Goal: Complete application form: Fill out and submit a form for a specific purpose

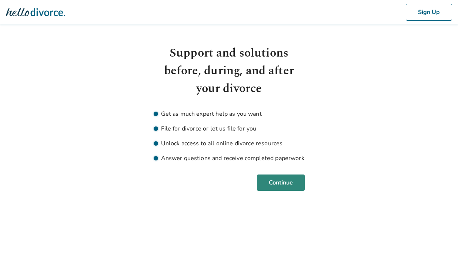
click at [258, 186] on button "Continue" at bounding box center [281, 183] width 48 height 16
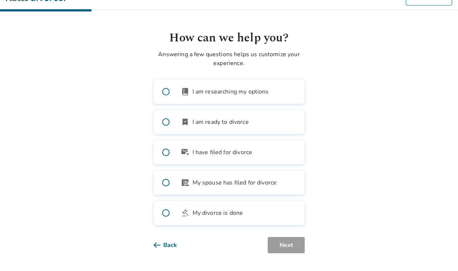
click at [228, 193] on label "article_person My spouse has filed for divorce" at bounding box center [229, 183] width 151 height 24
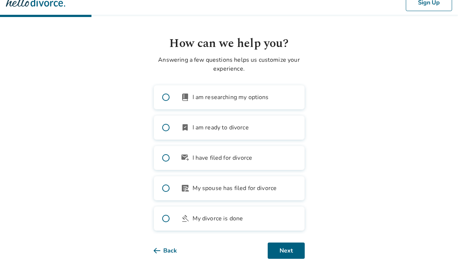
click at [224, 211] on label "gavel My divorce is done" at bounding box center [229, 219] width 151 height 24
click at [284, 253] on button "Next" at bounding box center [286, 251] width 37 height 16
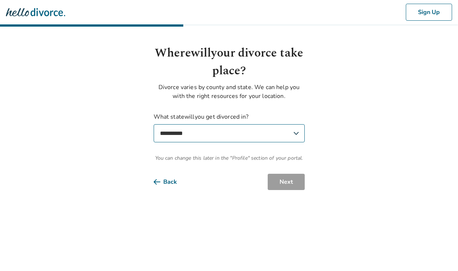
scroll to position [0, 0]
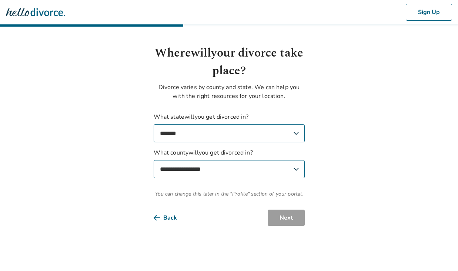
select select "**"
select select "****"
click at [291, 215] on button "Next" at bounding box center [286, 218] width 37 height 16
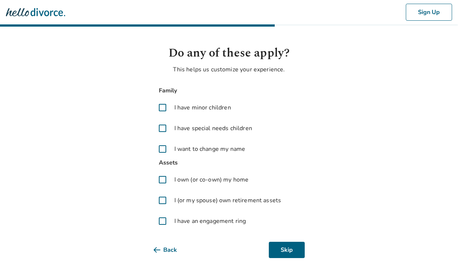
click at [214, 110] on span "I have minor children" at bounding box center [202, 107] width 57 height 9
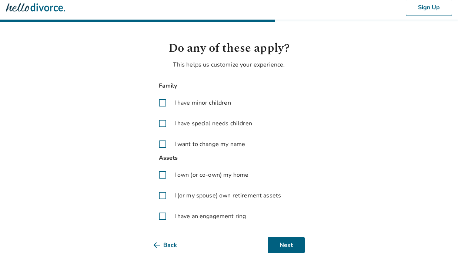
scroll to position [5, 0]
click at [238, 175] on span "I own (or co-own) my home" at bounding box center [211, 175] width 74 height 9
click at [289, 248] on button "Next" at bounding box center [286, 245] width 37 height 16
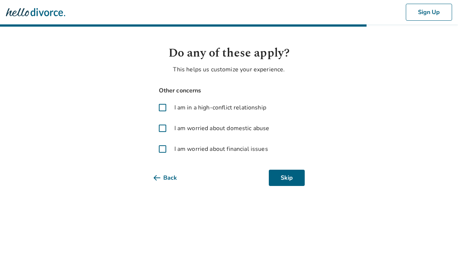
click at [228, 104] on span "I am in a high-conflict relationship" at bounding box center [220, 107] width 92 height 9
click at [285, 175] on button "Next" at bounding box center [286, 178] width 37 height 16
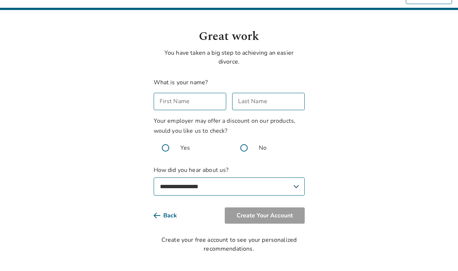
scroll to position [17, 0]
